Goal: Contribute content

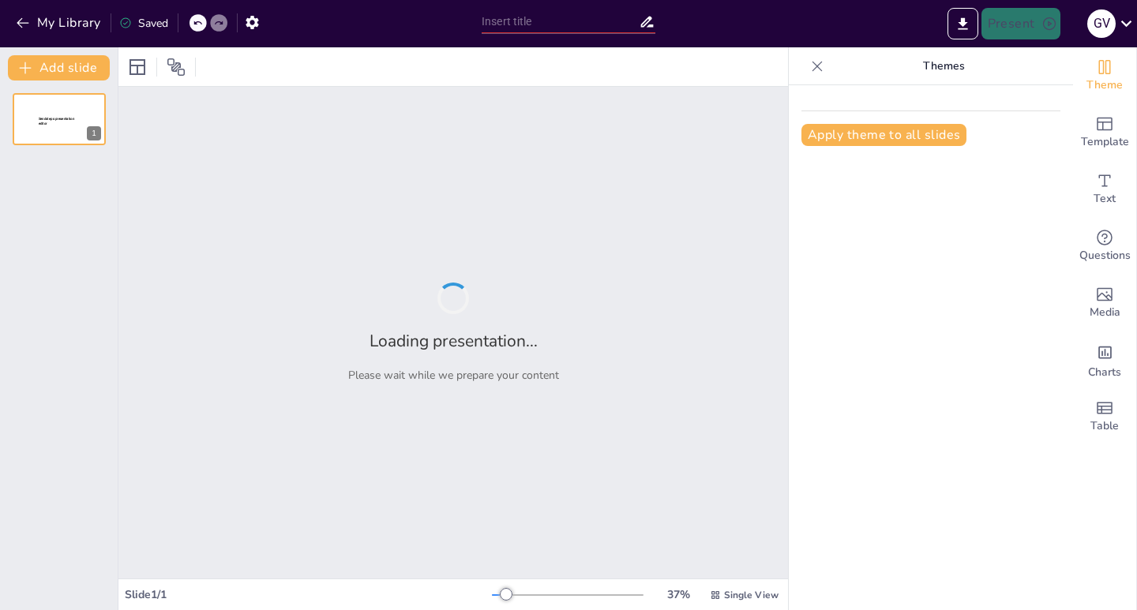
type input "Implementación de Control de Porcionamiento en Carnicería: Un Enfoque Visual"
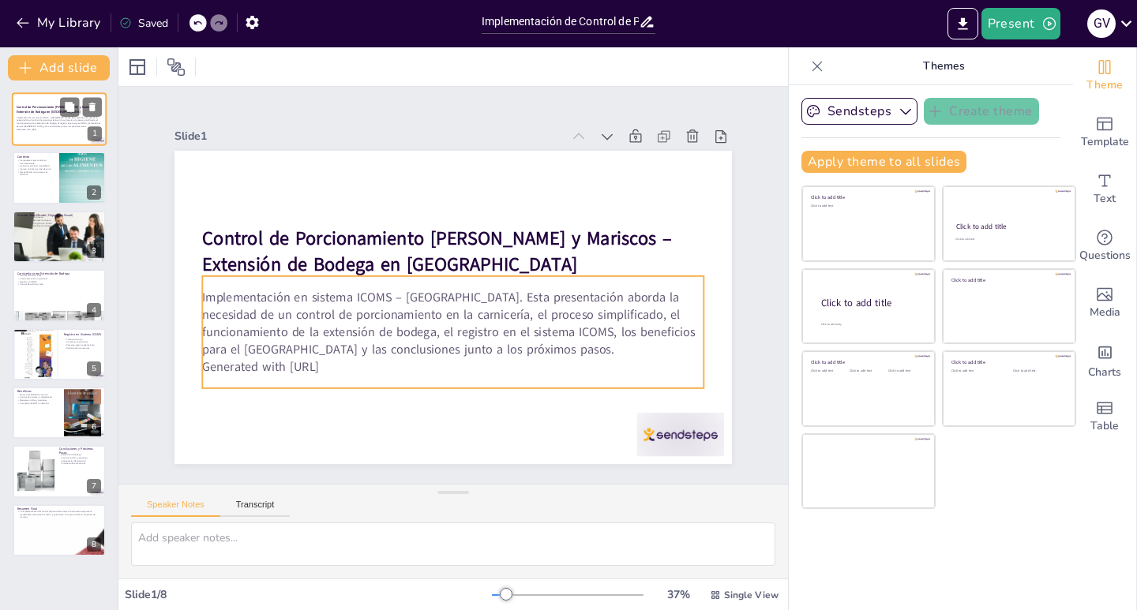
click at [39, 114] on div "Implementación en sistema ICOMS – [GEOGRAPHIC_DATA]. Esta presentación aborda l…" at bounding box center [59, 123] width 85 height 19
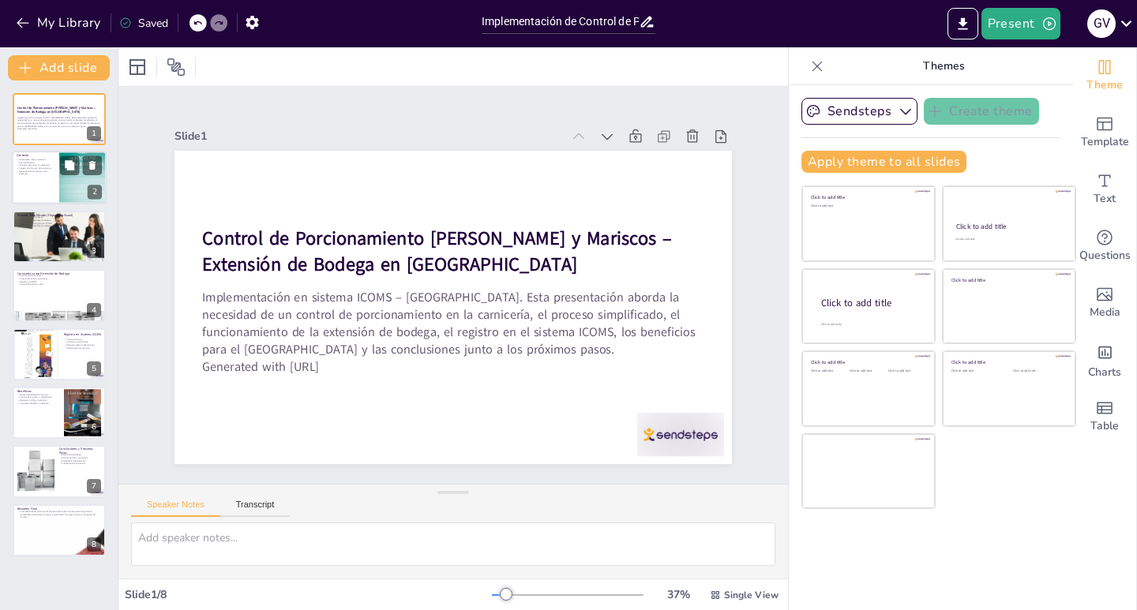
click at [32, 178] on div at bounding box center [59, 179] width 95 height 54
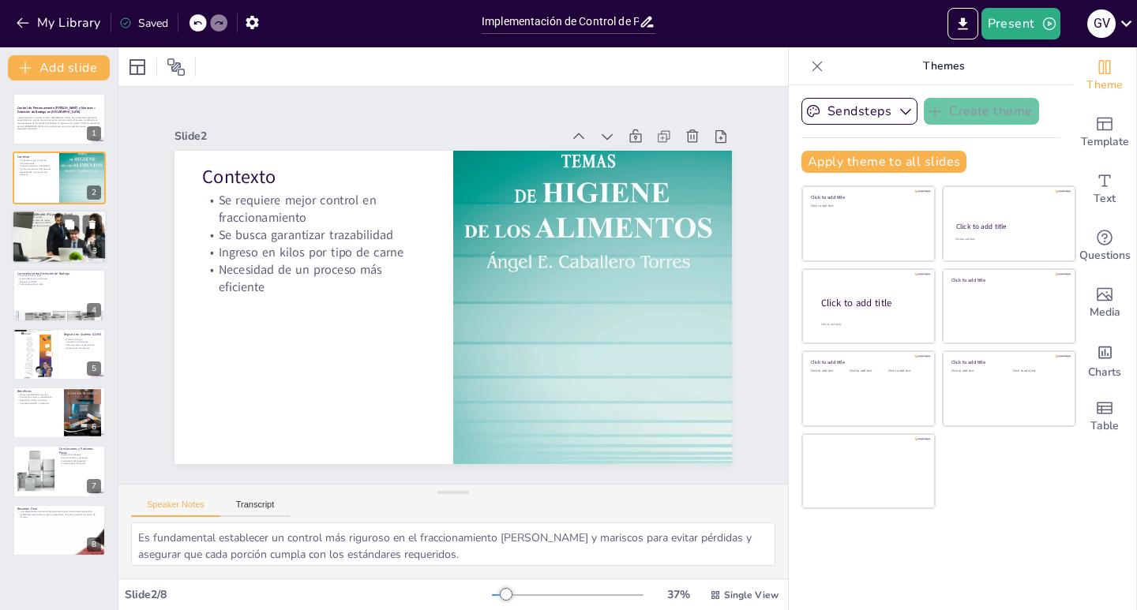
click at [32, 236] on div at bounding box center [59, 236] width 95 height 63
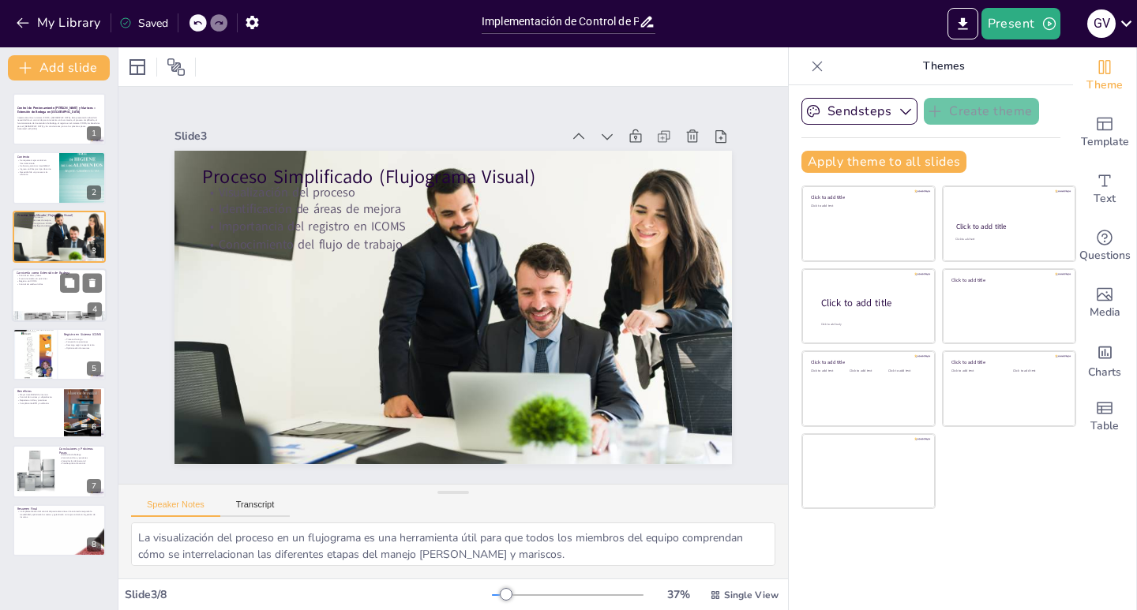
click at [58, 295] on div at bounding box center [59, 295] width 95 height 54
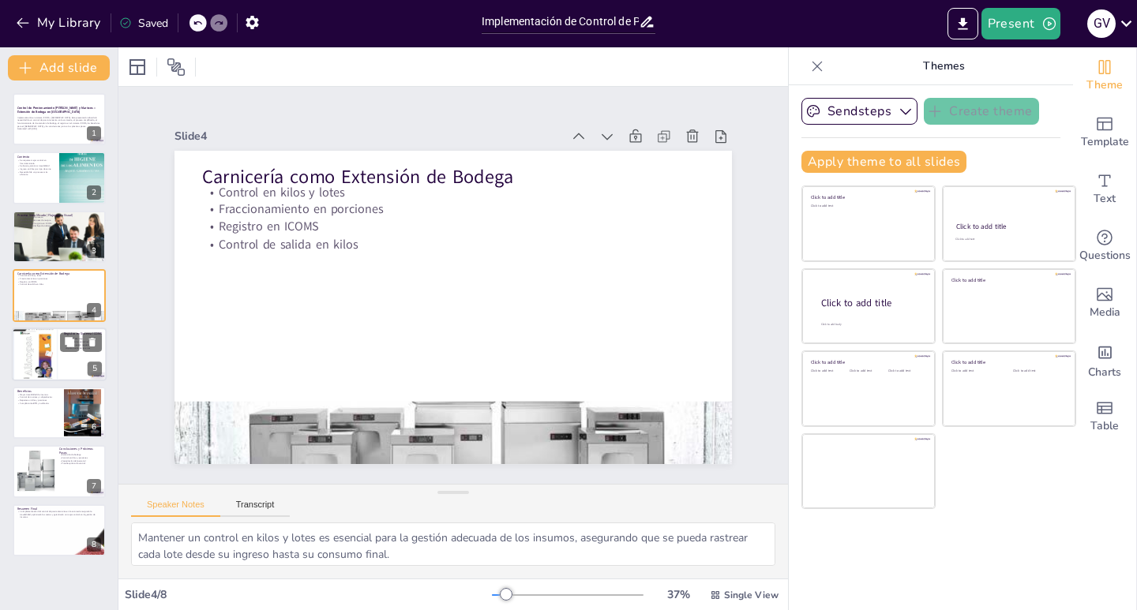
click at [43, 346] on div at bounding box center [35, 354] width 47 height 63
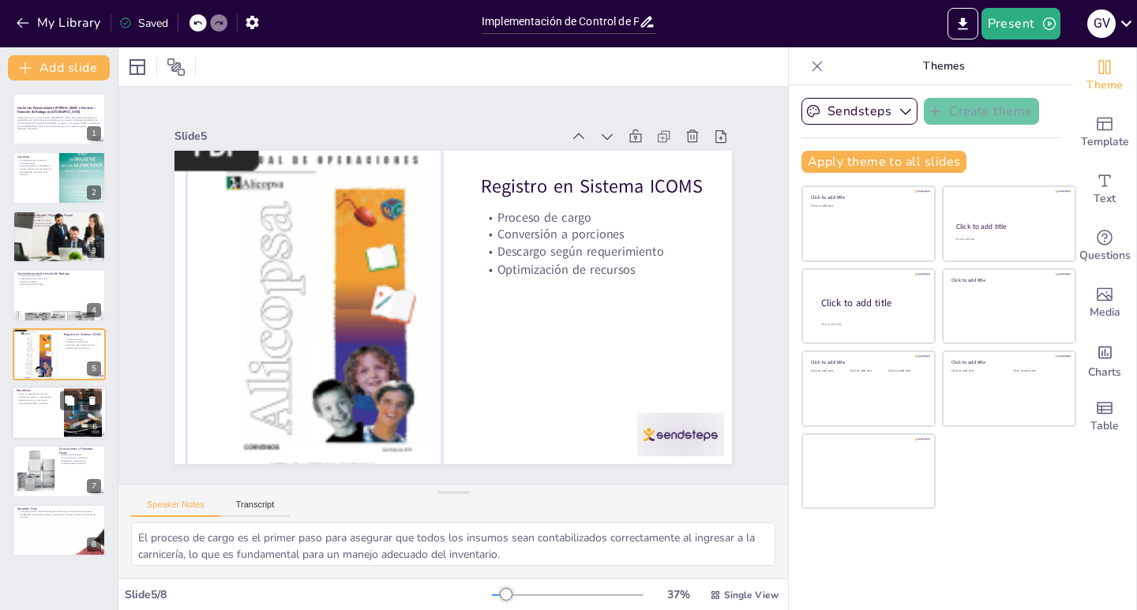
click at [39, 398] on p "Control de mermas y subproductos" at bounding box center [38, 396] width 43 height 3
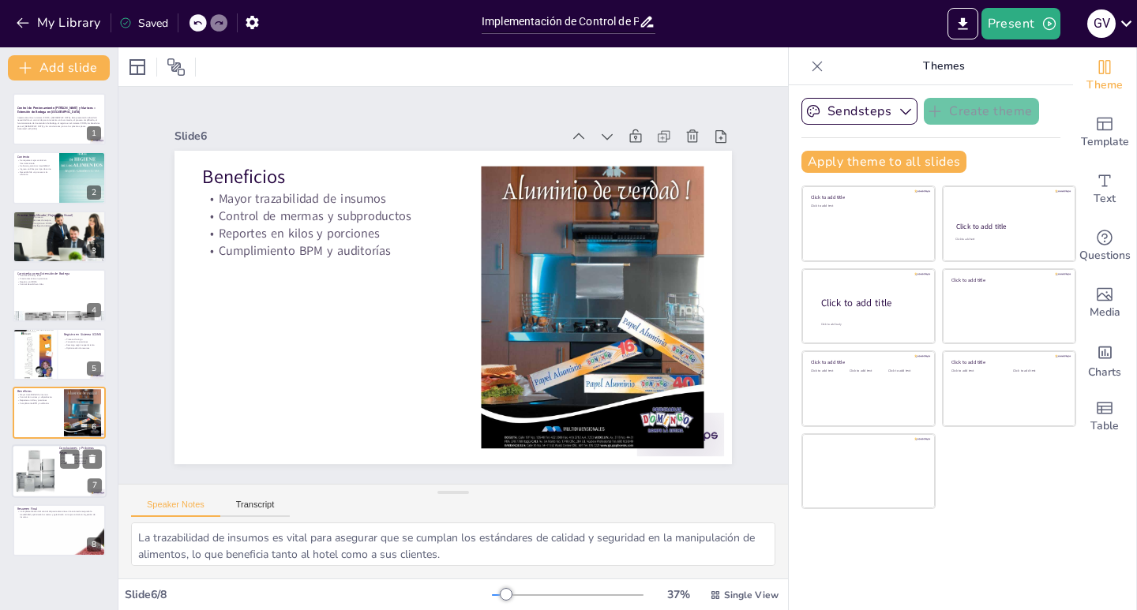
click at [72, 478] on div at bounding box center [59, 472] width 95 height 54
type textarea "La extensión de la bodega a la carnicería permite un manejo más eficiente de lo…"
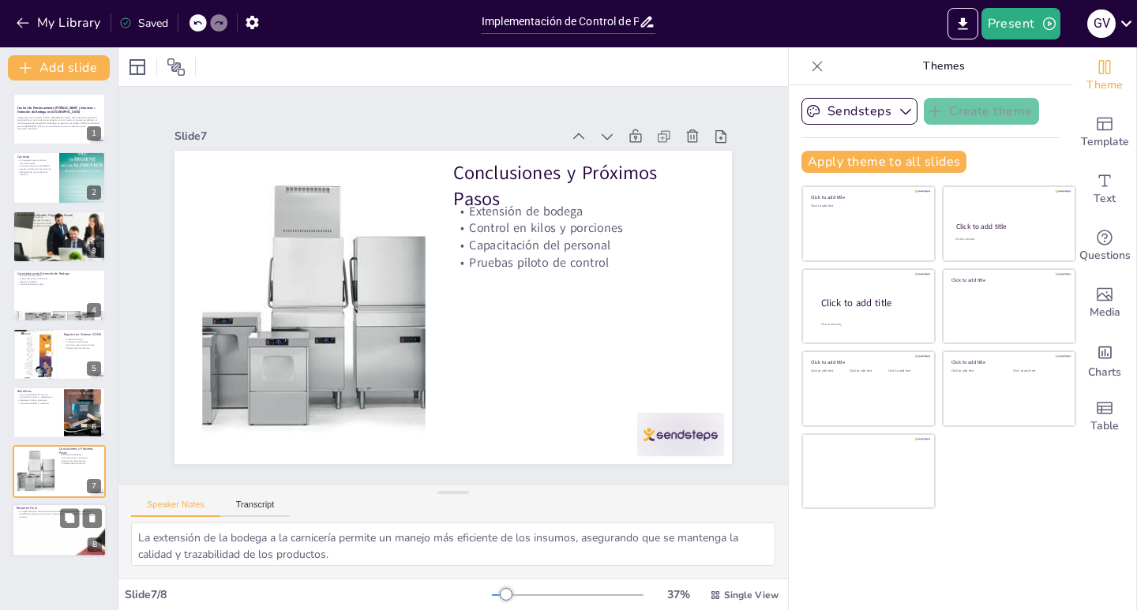
click at [52, 535] on div at bounding box center [59, 530] width 95 height 249
